Goal: Transaction & Acquisition: Purchase product/service

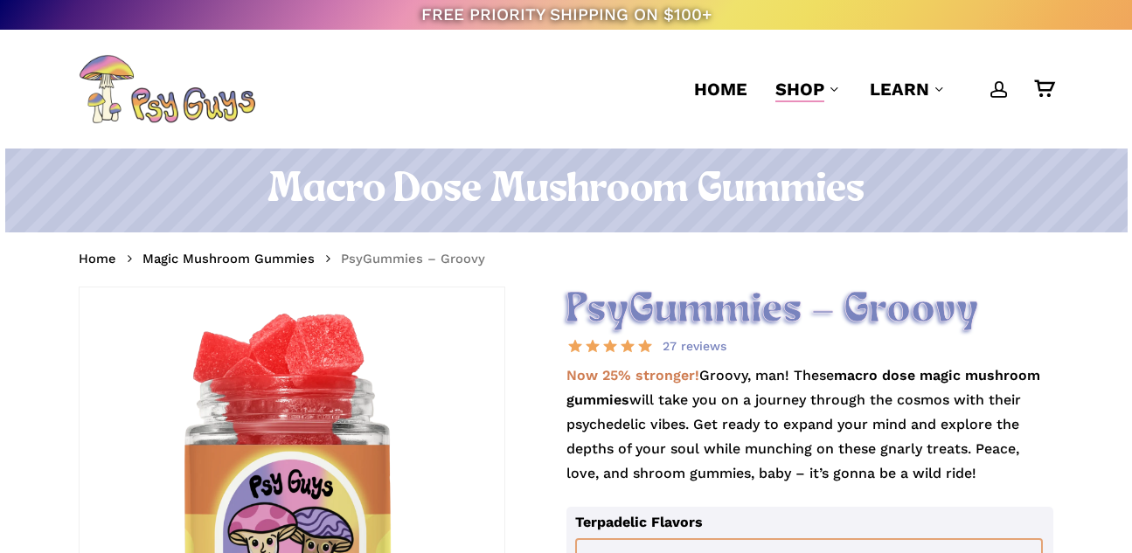
select select "********"
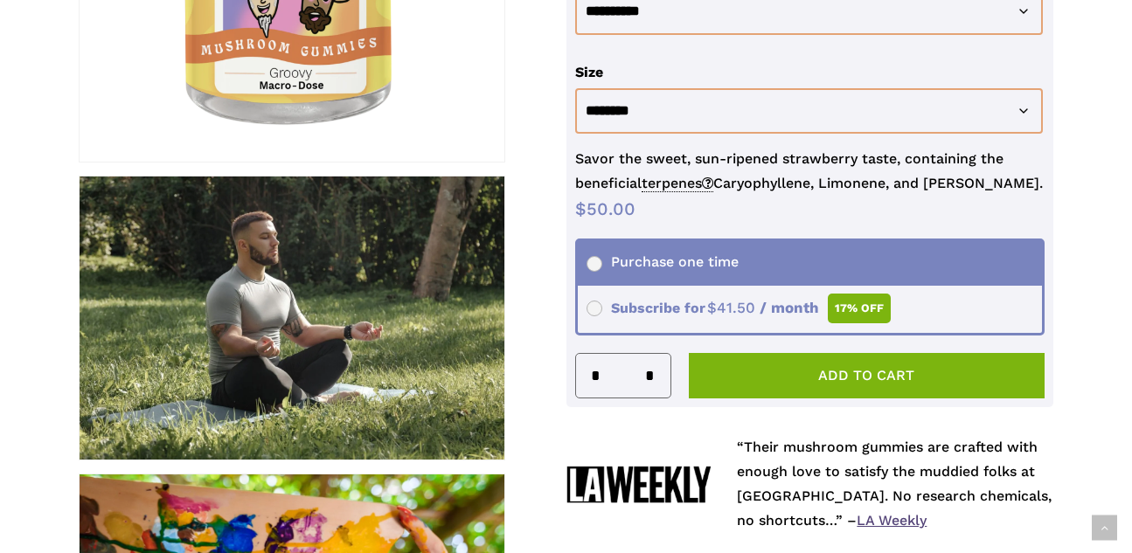
click at [601, 305] on span "Subscribe for $ 50.00 Original price was: $50.00. $ 41.50 Current price is: $41…" at bounding box center [739, 308] width 305 height 17
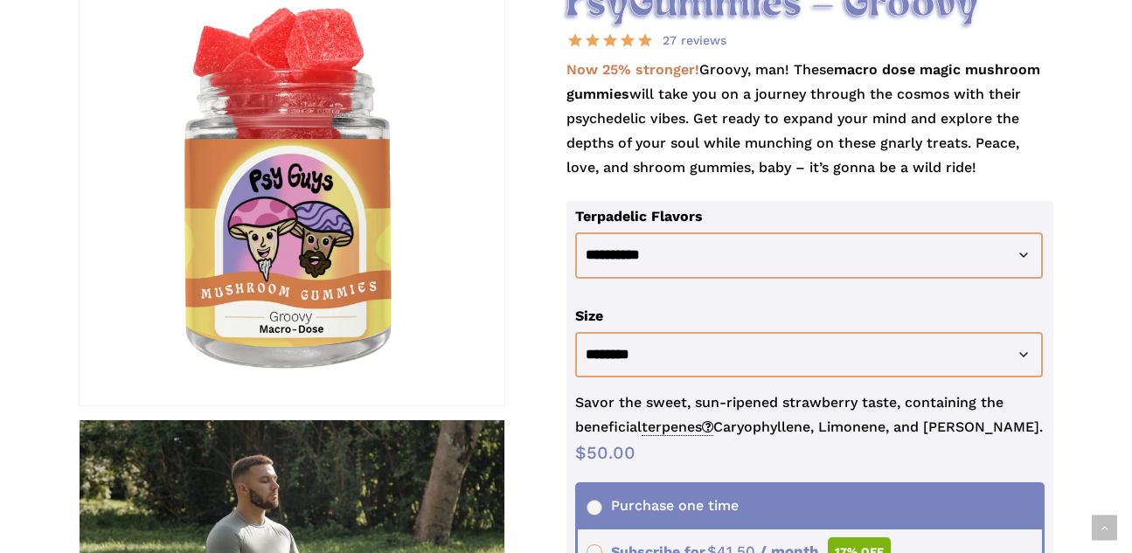
scroll to position [307, 0]
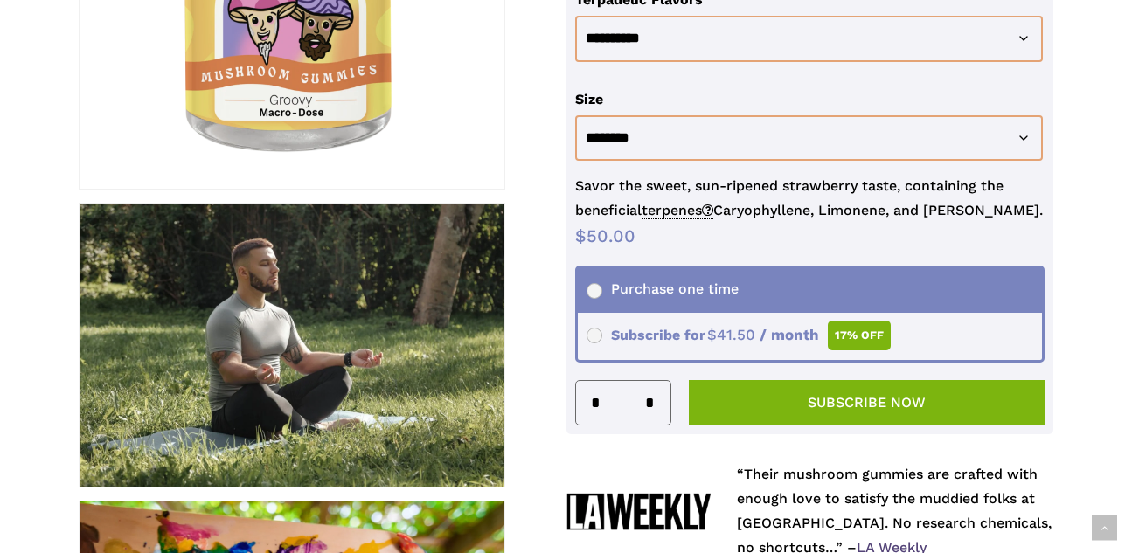
scroll to position [530, 0]
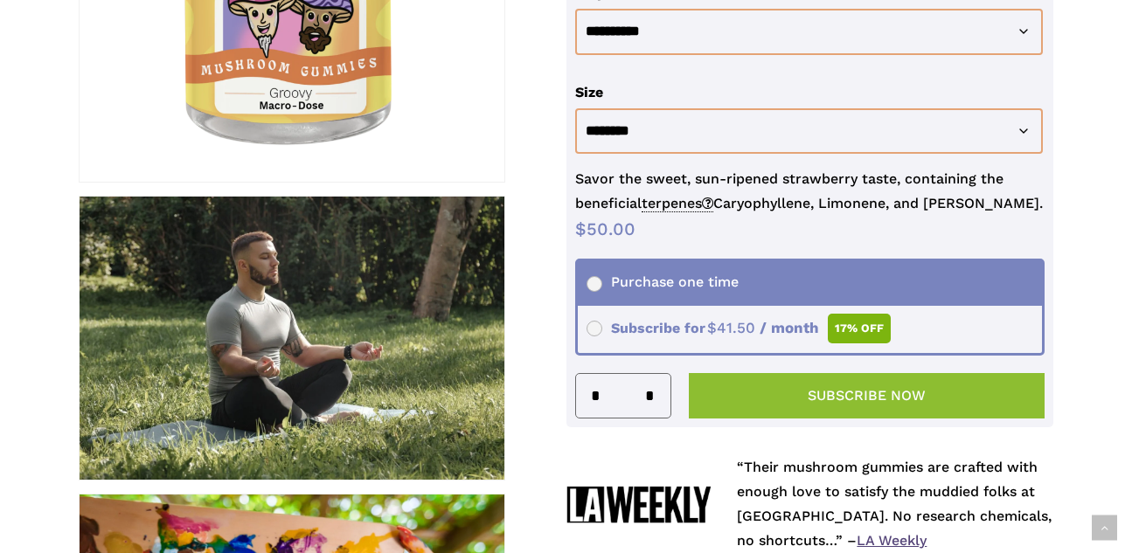
click at [795, 395] on button "Subscribe now" at bounding box center [867, 395] width 357 height 45
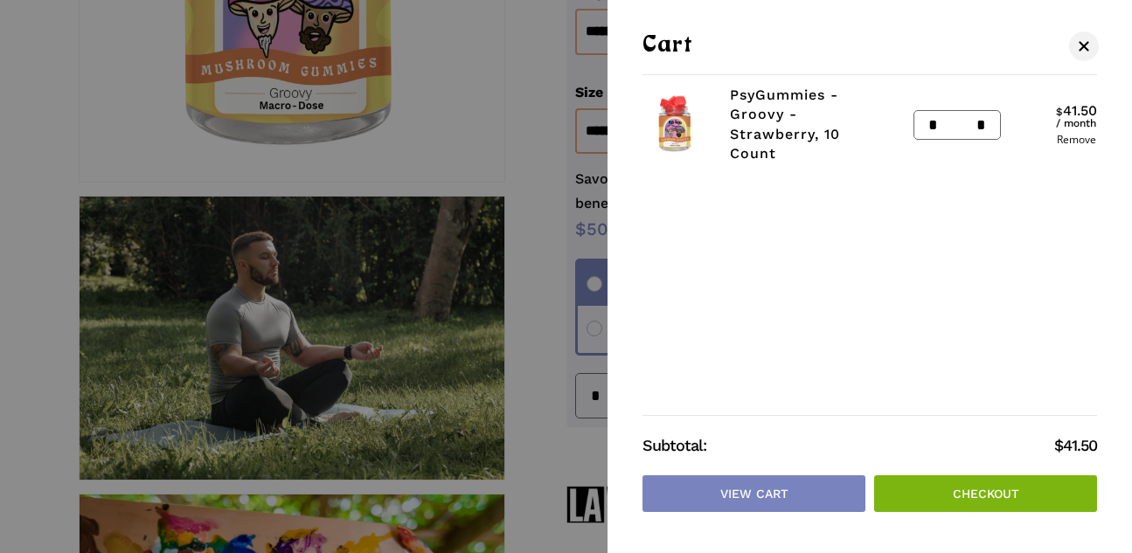
click at [960, 490] on link "Checkout" at bounding box center [985, 494] width 223 height 37
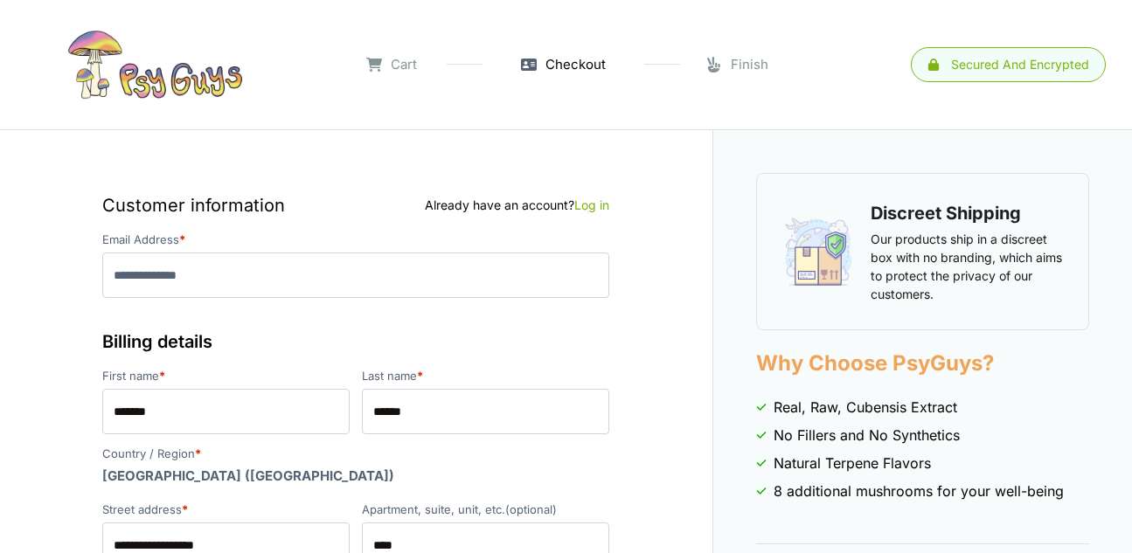
select select "**"
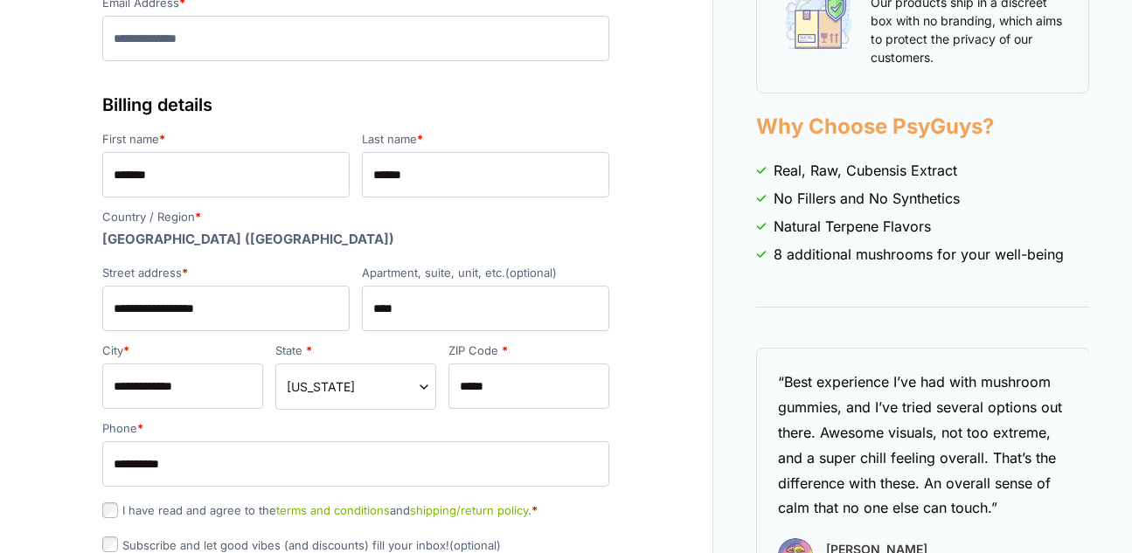
scroll to position [308, 0]
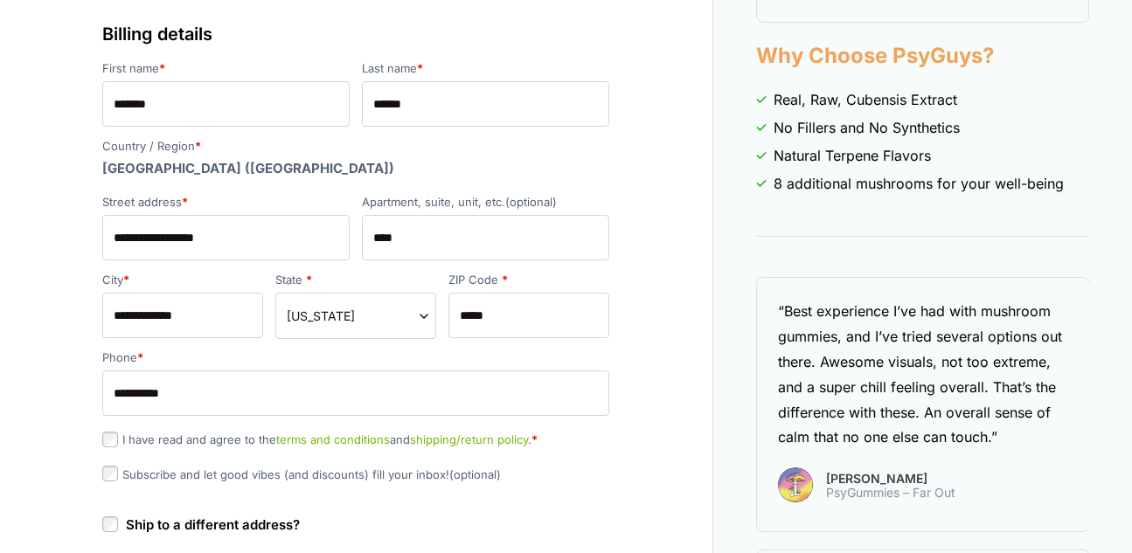
type input "**********"
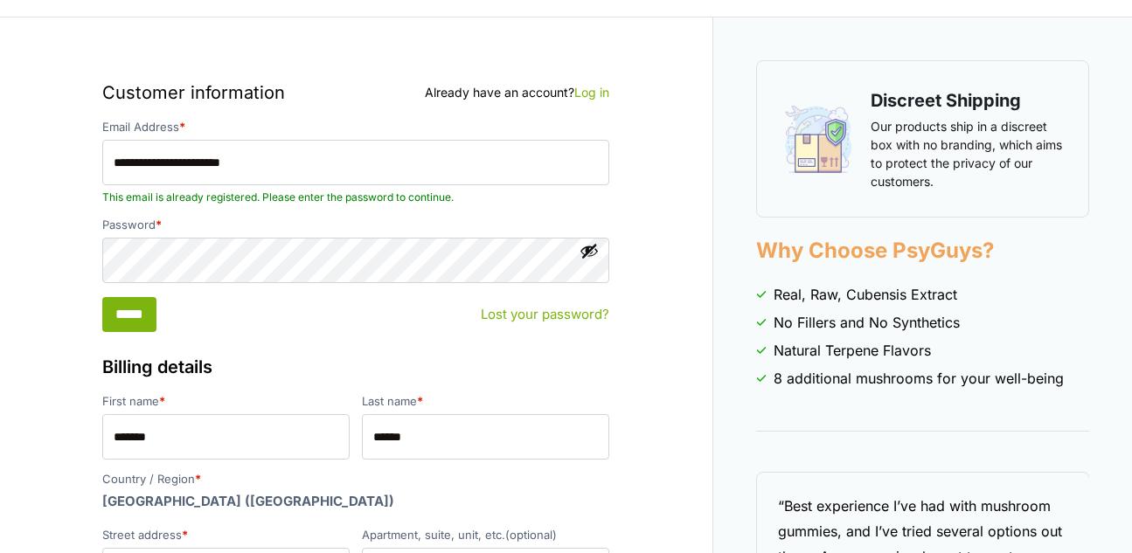
scroll to position [75, 0]
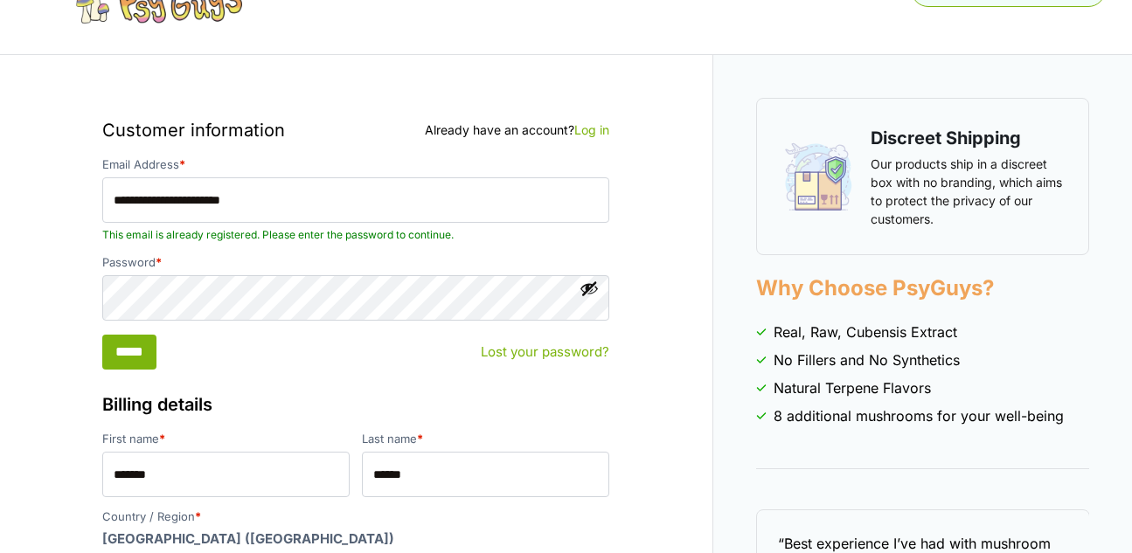
click at [593, 289] on button "Show password" at bounding box center [589, 288] width 19 height 19
click at [153, 357] on input "*****" at bounding box center [129, 352] width 54 height 35
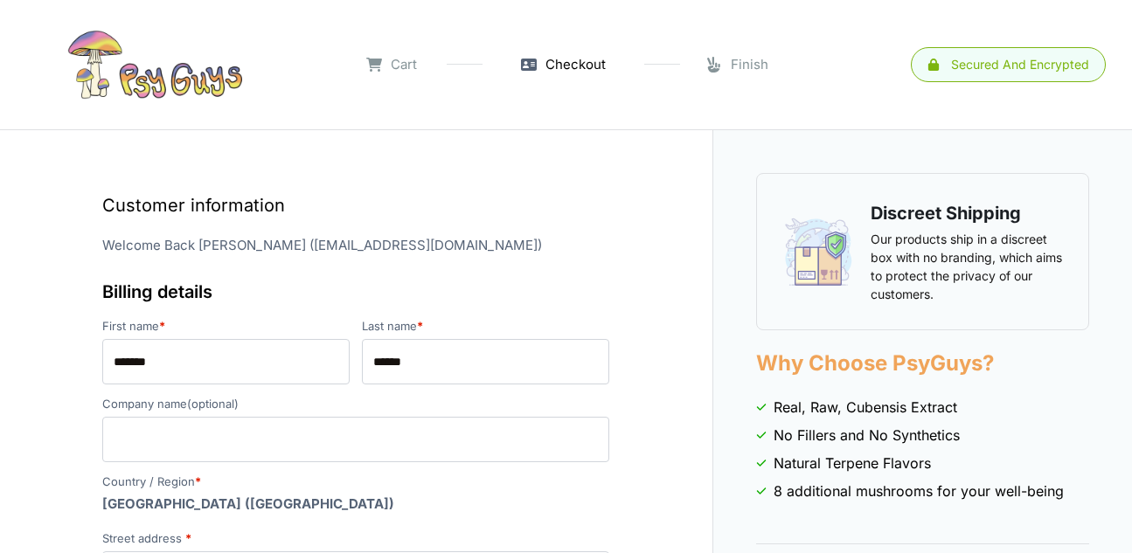
select select "**"
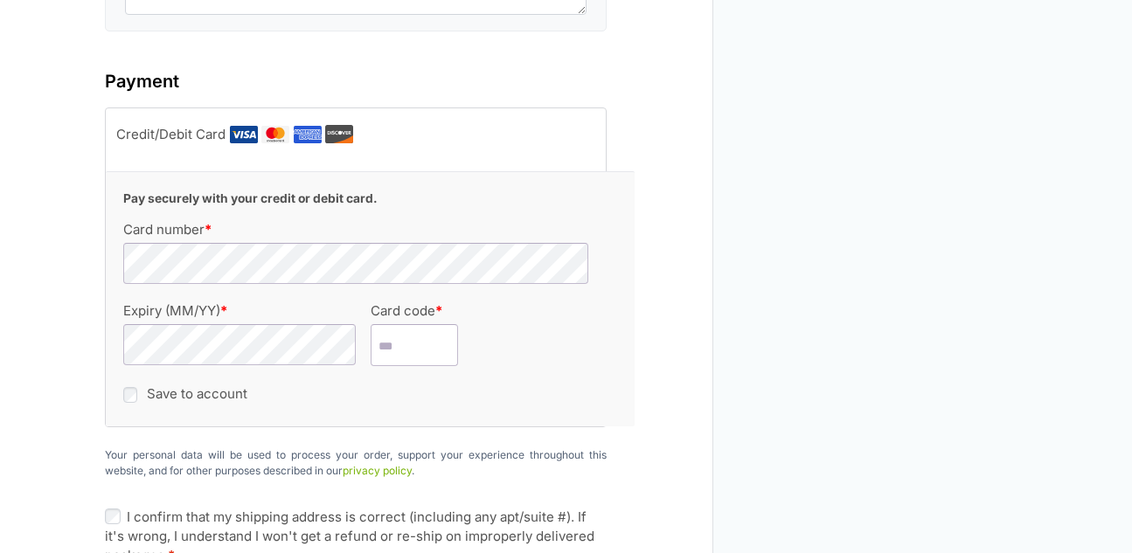
scroll to position [2371, 0]
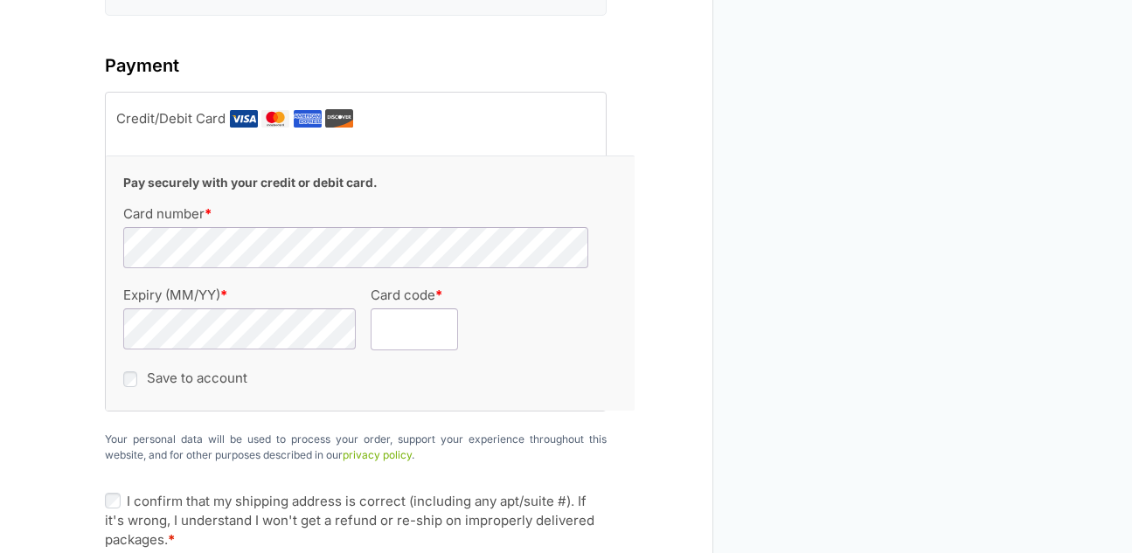
click at [382, 309] on input "Card code *" at bounding box center [414, 330] width 87 height 42
type input "***"
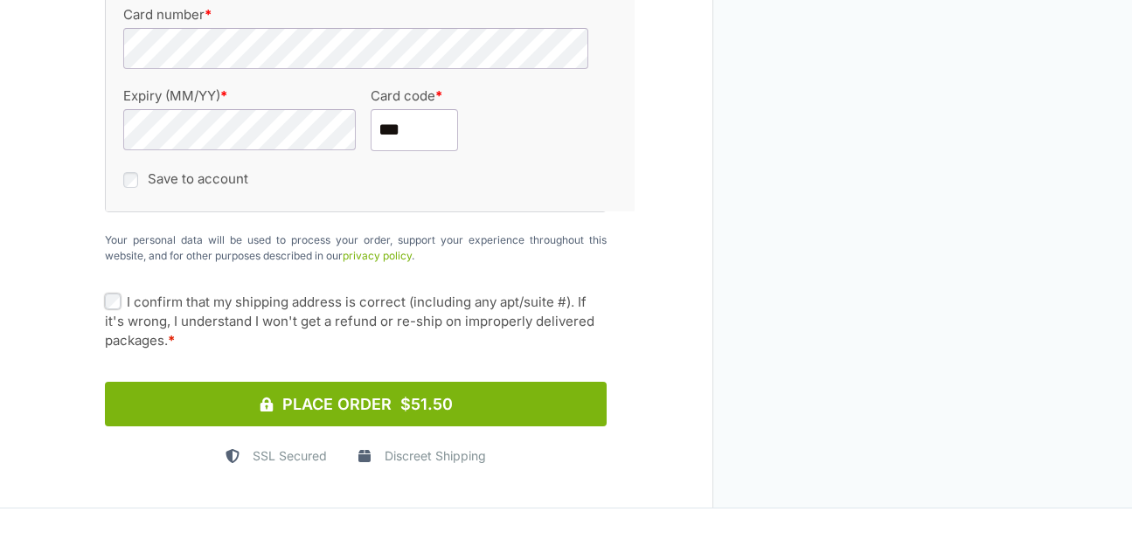
scroll to position [2582, 0]
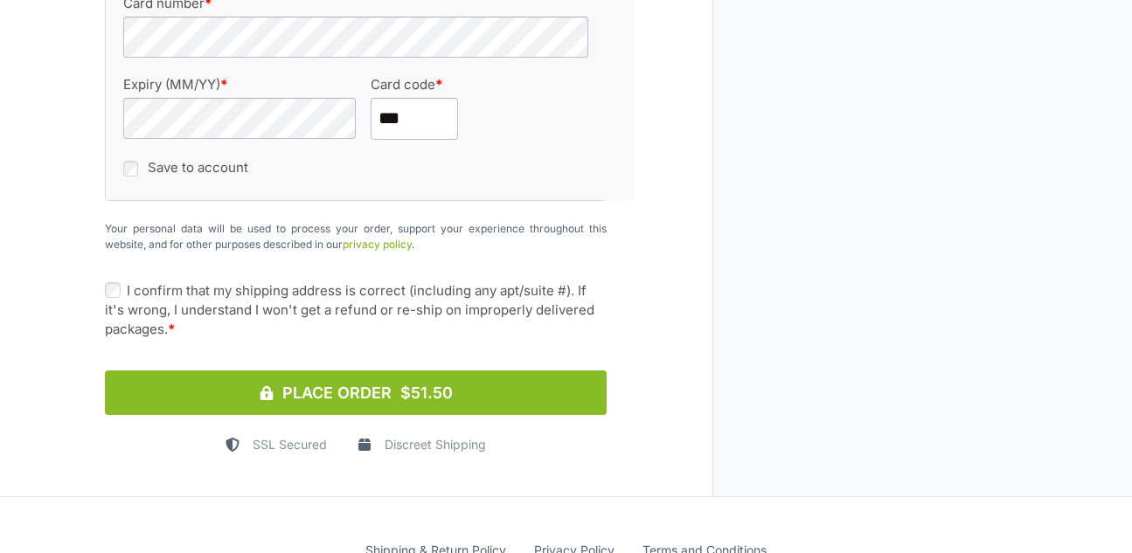
click at [208, 371] on button "Place Order $51.50" at bounding box center [356, 393] width 502 height 45
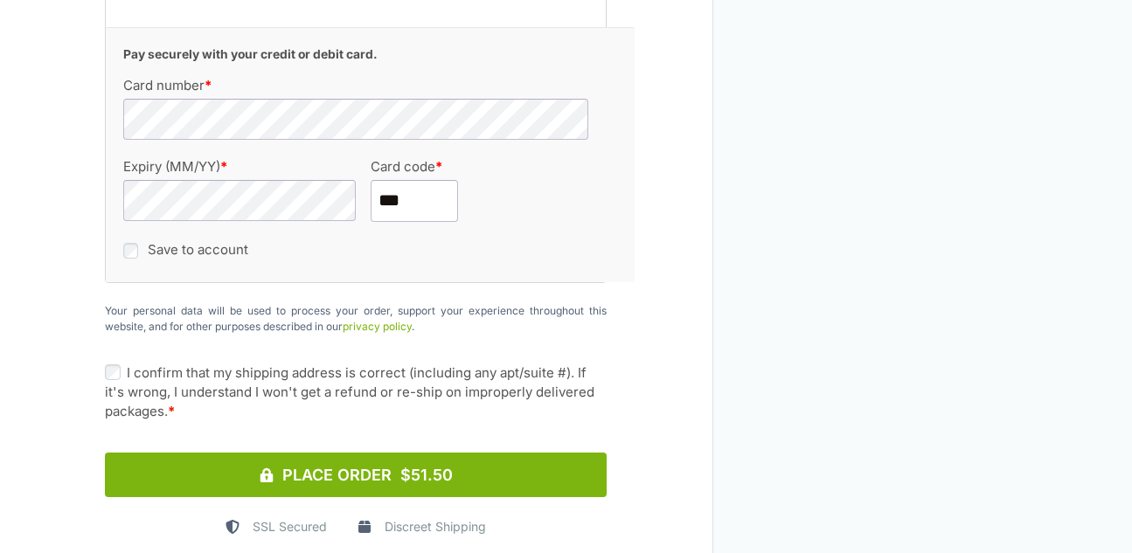
scroll to position [2682, 0]
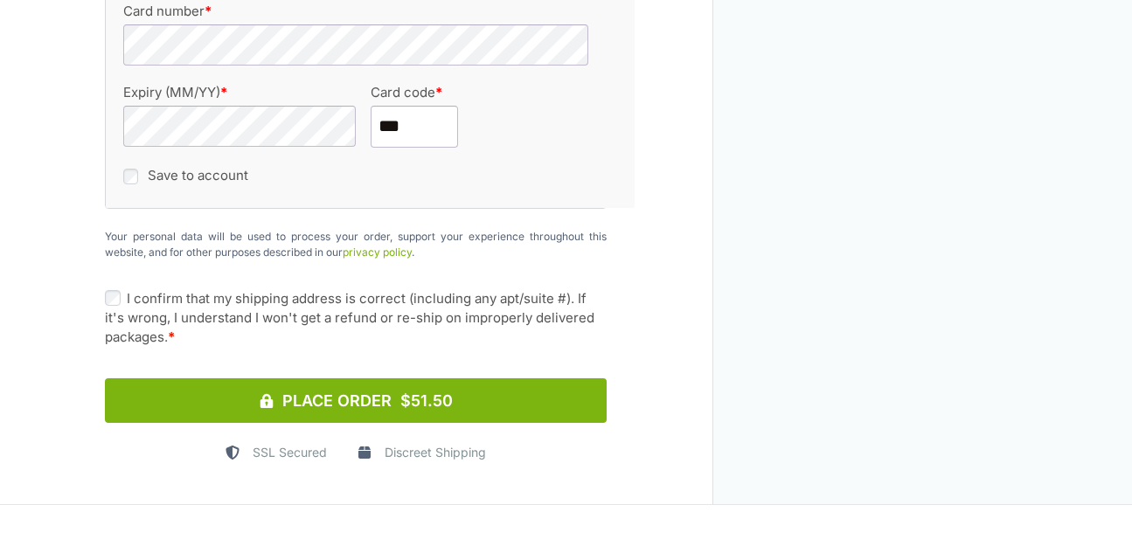
click at [113, 300] on label "I confirm that my shipping address is correct (including any apt/suite #). If i…" at bounding box center [356, 318] width 502 height 58
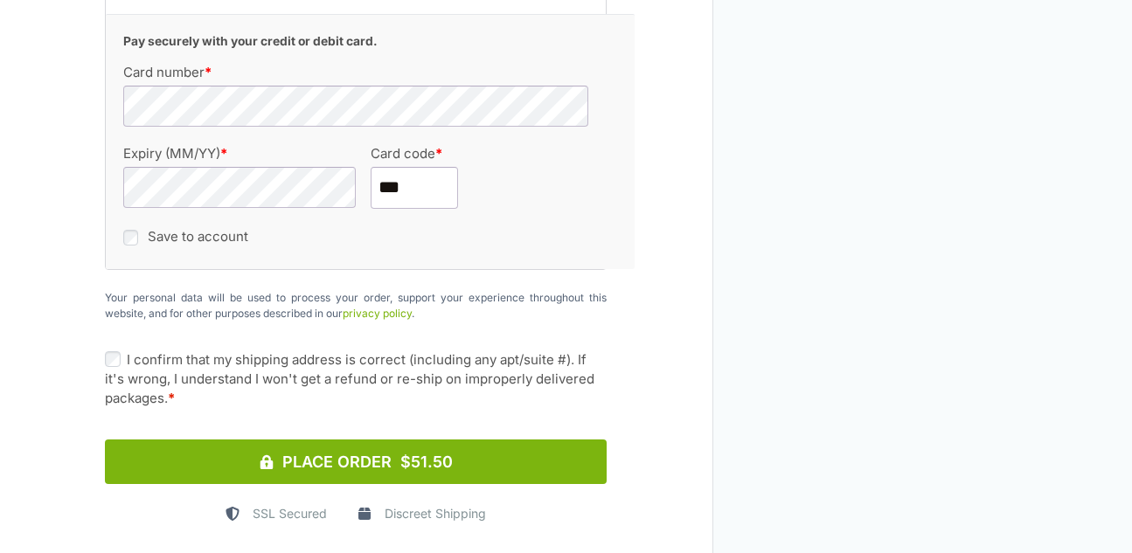
scroll to position [2711, 0]
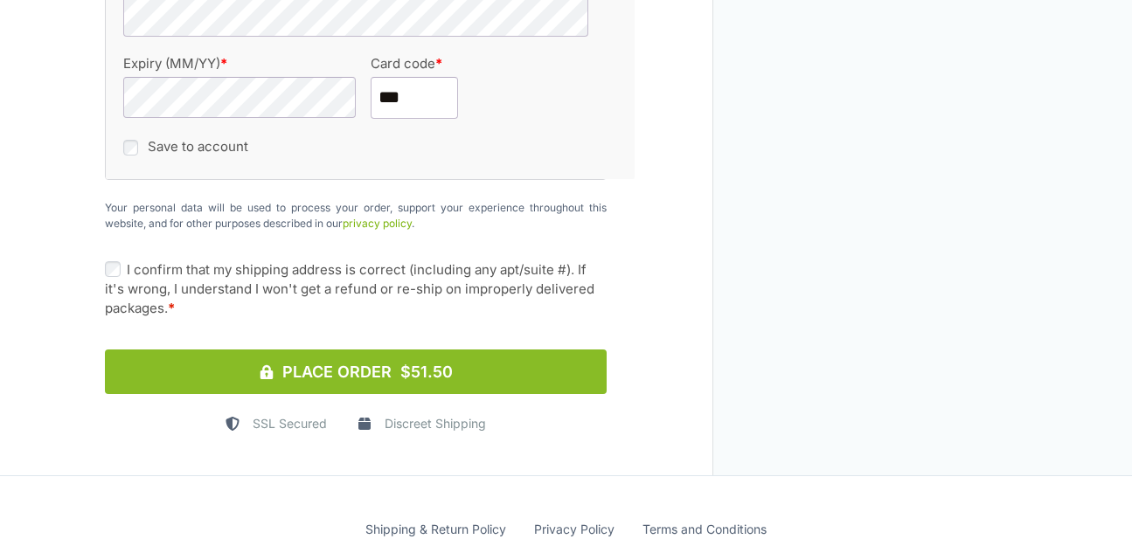
click at [163, 364] on button "Place Order $51.50" at bounding box center [356, 372] width 502 height 45
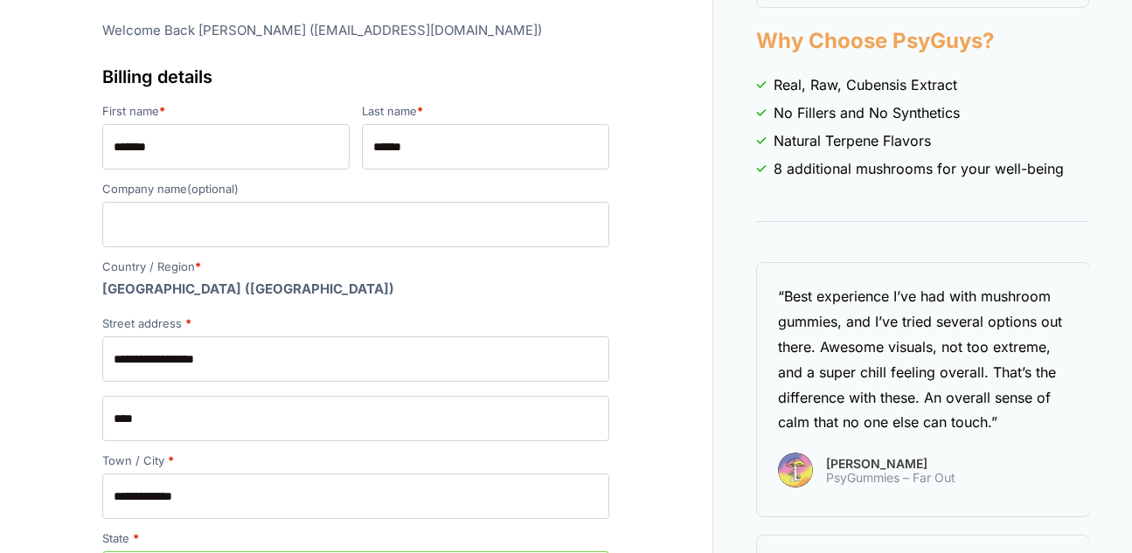
scroll to position [387, 0]
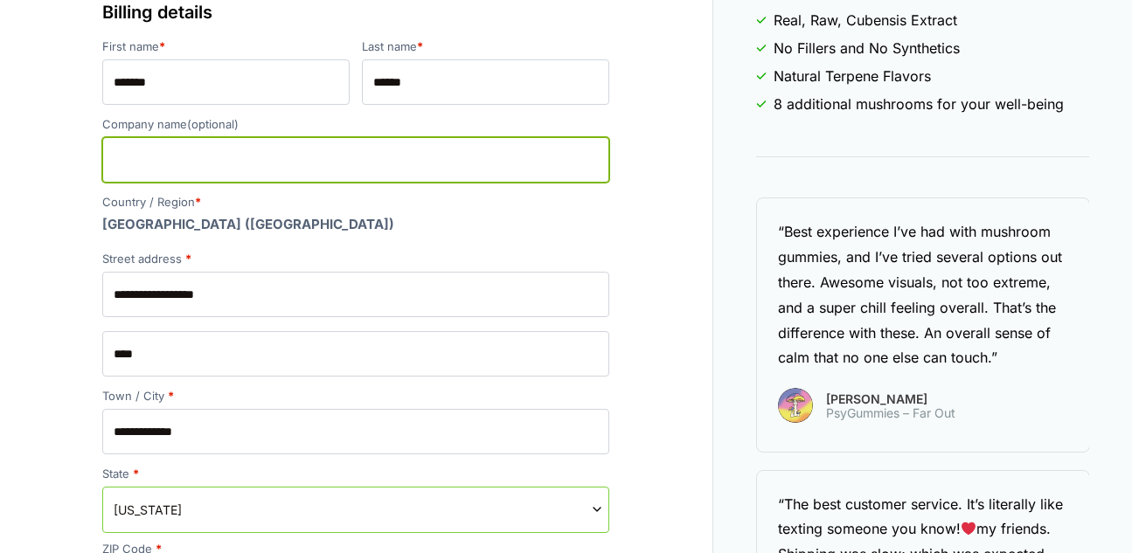
click at [182, 182] on input "Company name (optional)" at bounding box center [355, 159] width 507 height 45
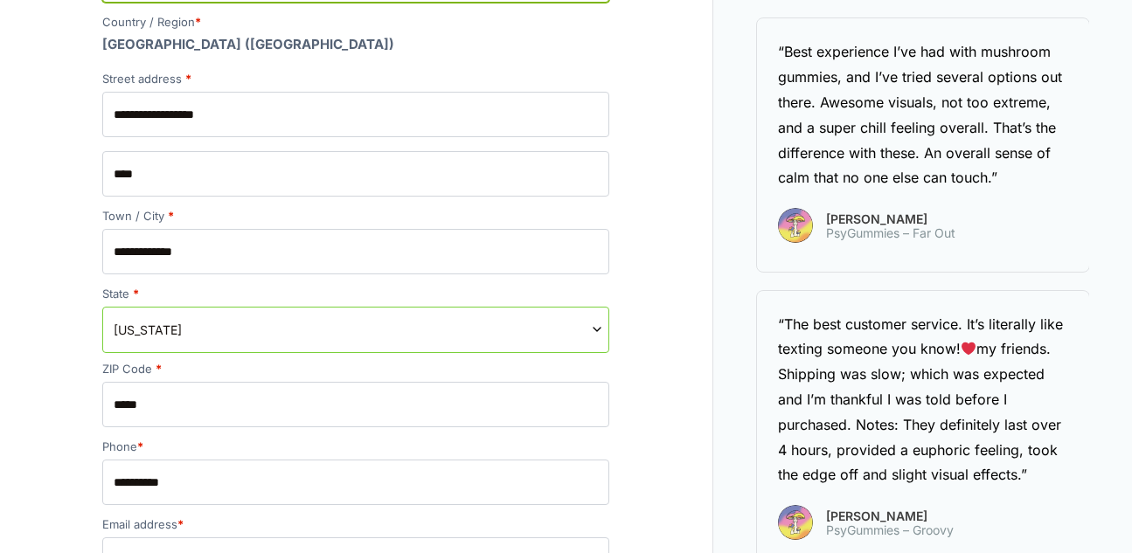
scroll to position [691, 0]
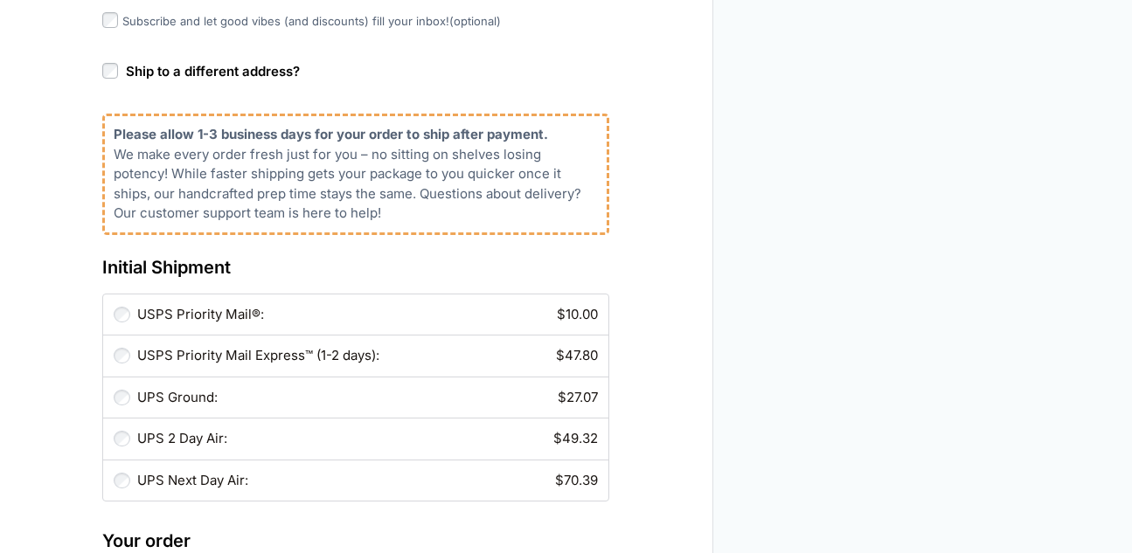
scroll to position [1168, 0]
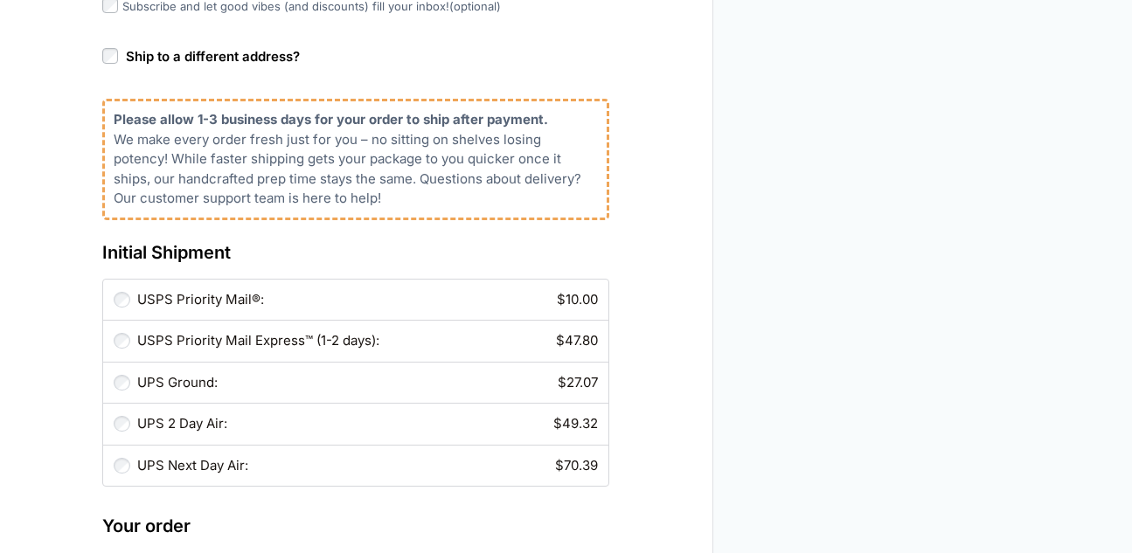
click at [89, 370] on div "Discreet Shipping Our products ship in a discreet box with no branding, which a…" at bounding box center [356, 490] width 713 height 3056
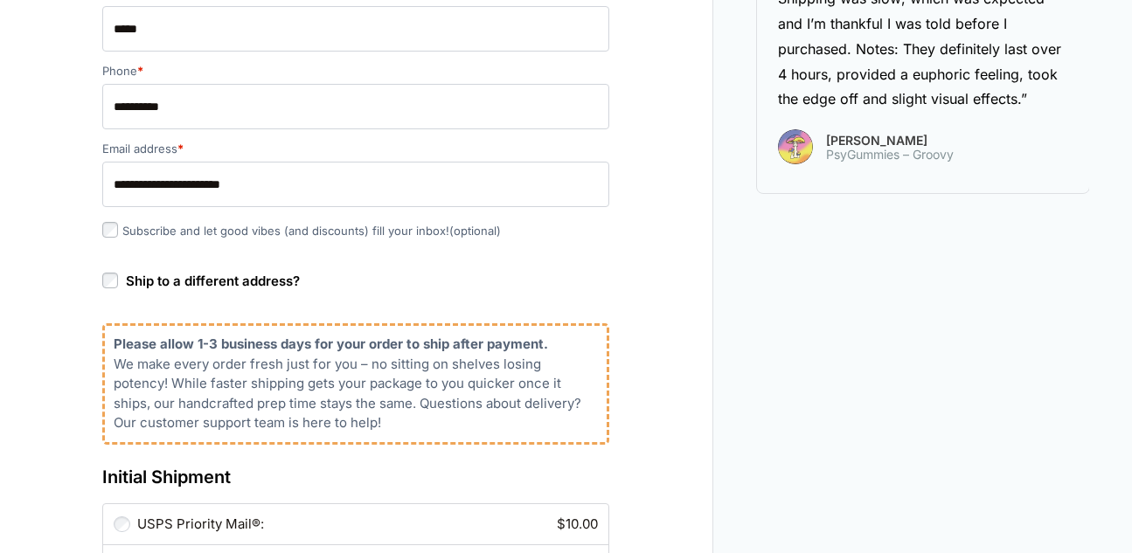
scroll to position [937, 0]
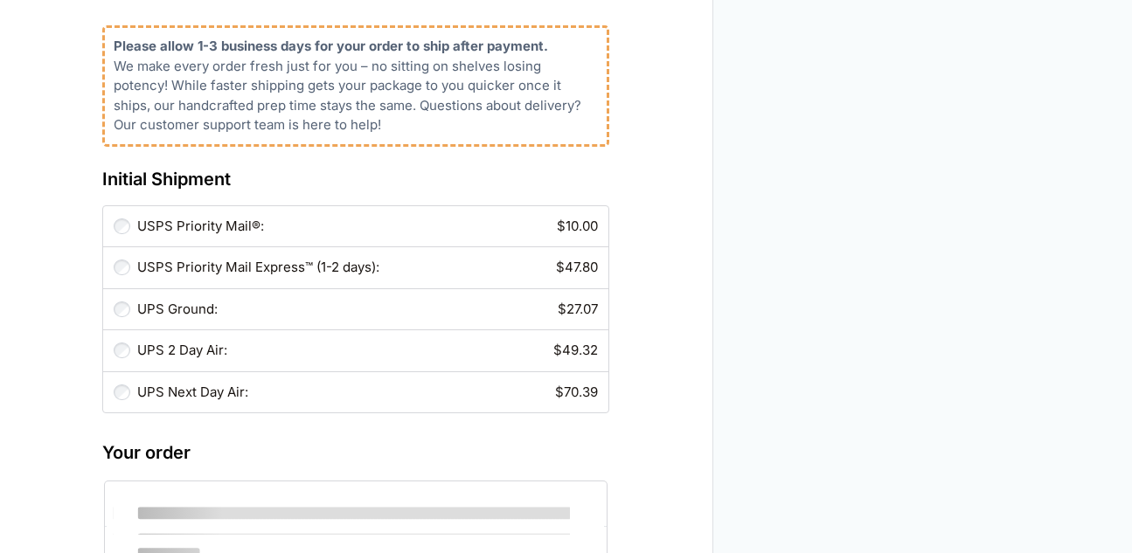
scroll to position [1246, 0]
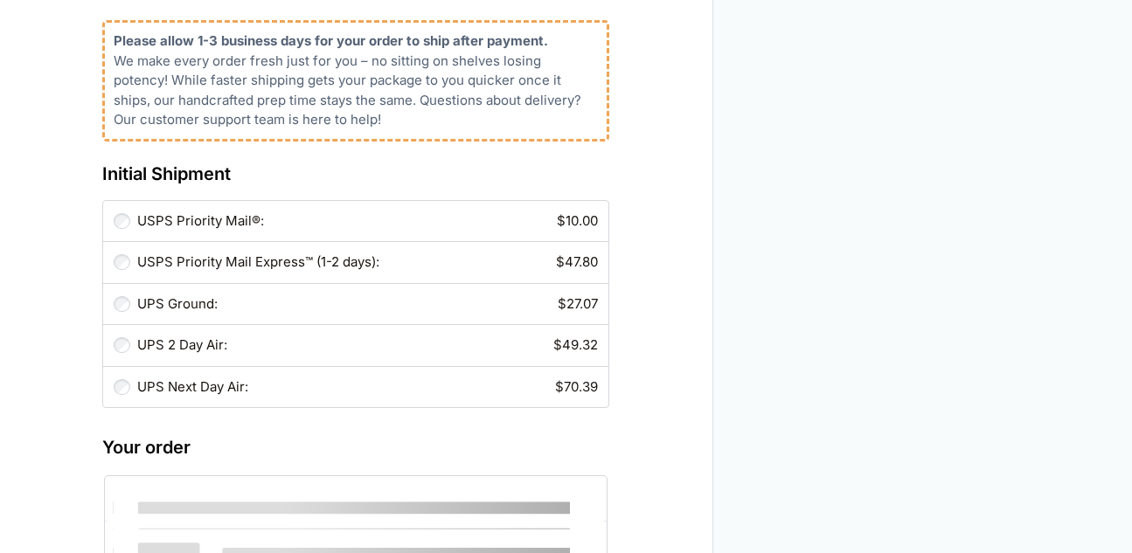
click at [94, 323] on div "Discreet Shipping Our products ship in a discreet box with no branding, which a…" at bounding box center [356, 412] width 524 height 2989
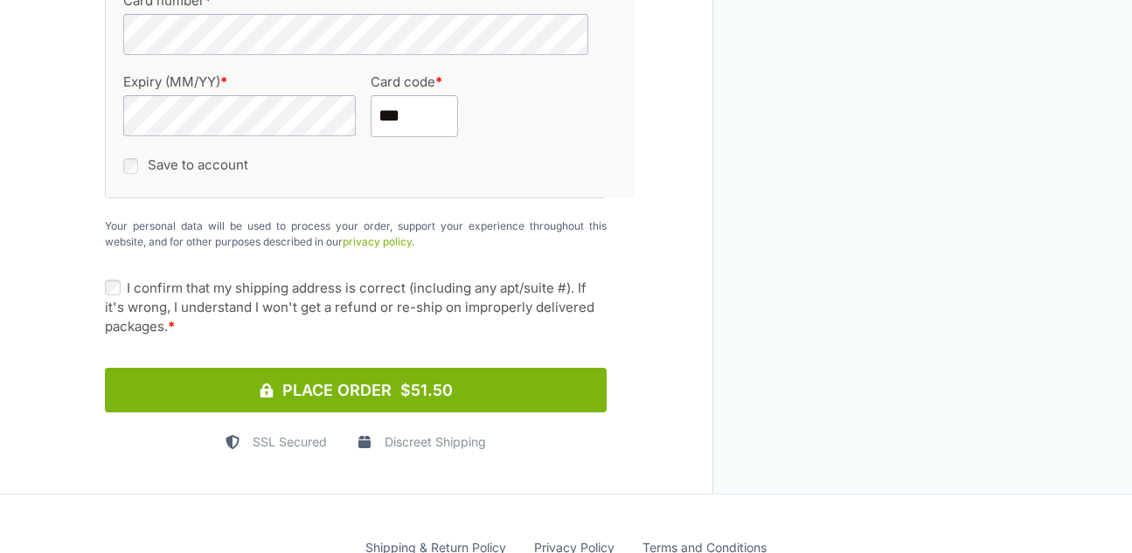
scroll to position [2707, 0]
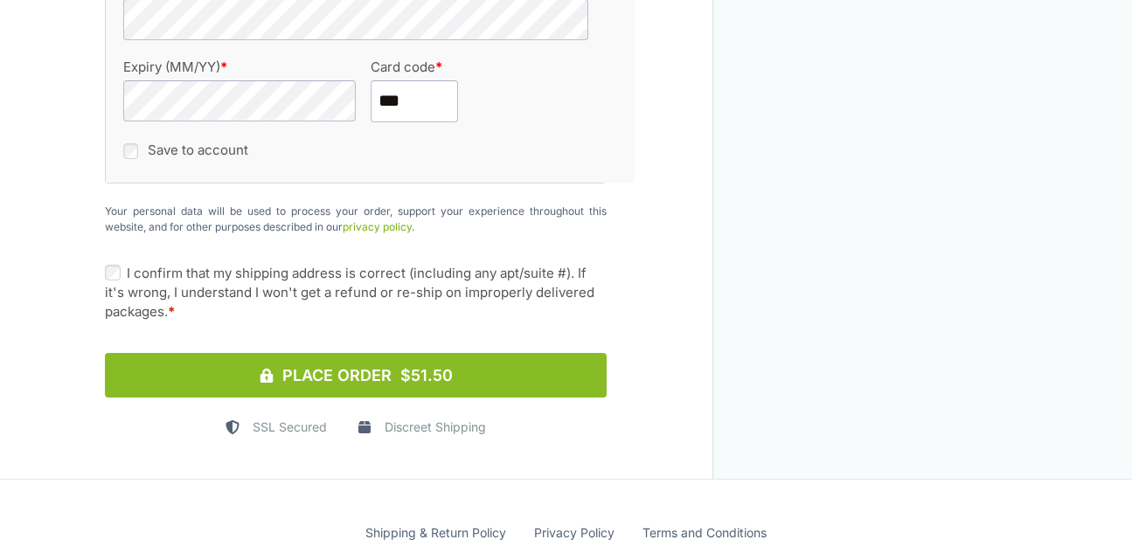
click at [165, 367] on button "Place Order $51.50" at bounding box center [356, 375] width 502 height 45
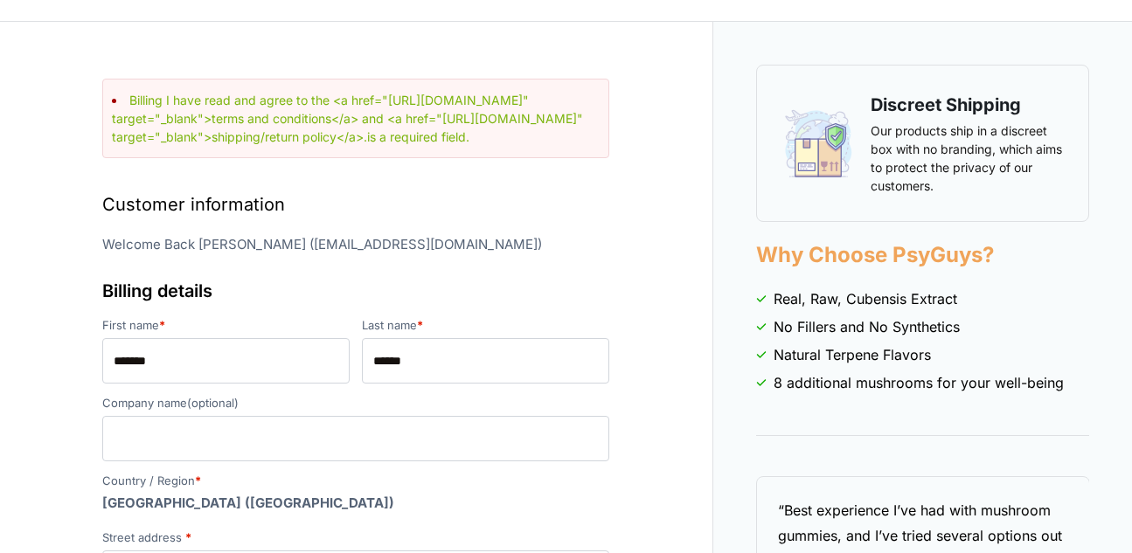
scroll to position [85, 0]
